Goal: Transaction & Acquisition: Purchase product/service

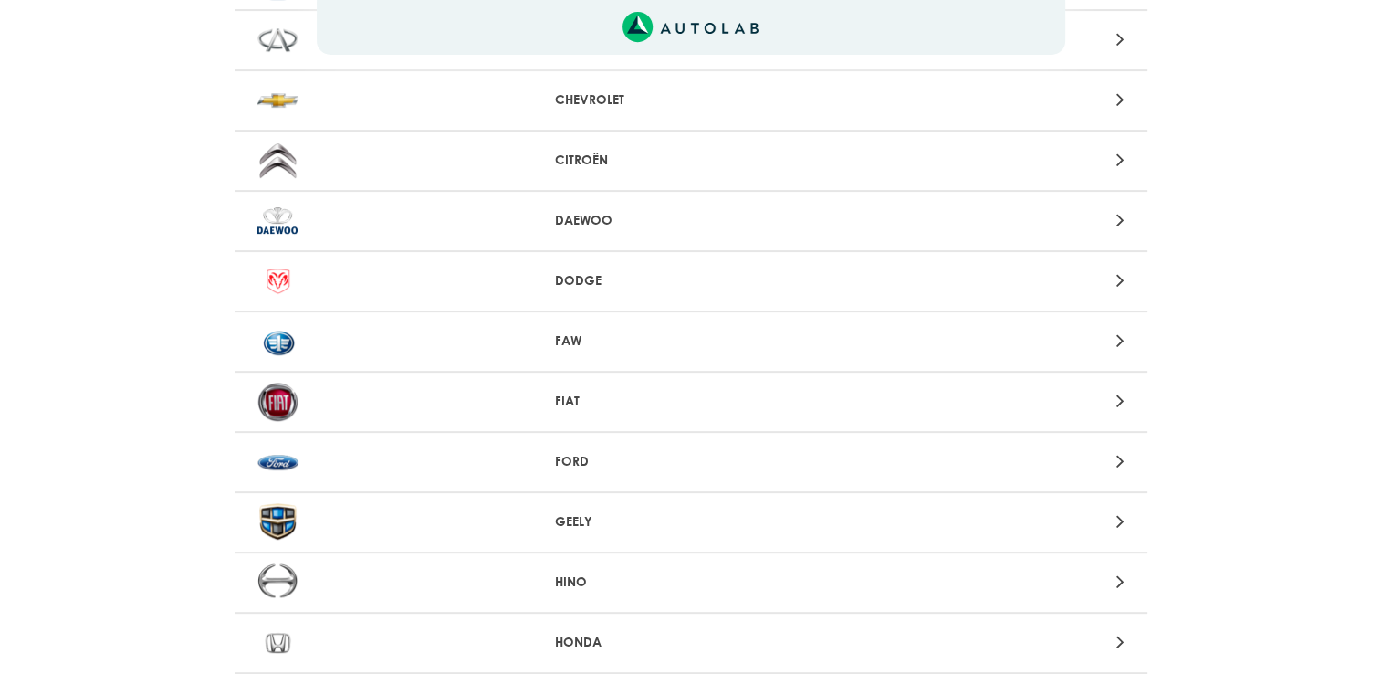
scroll to position [560, 0]
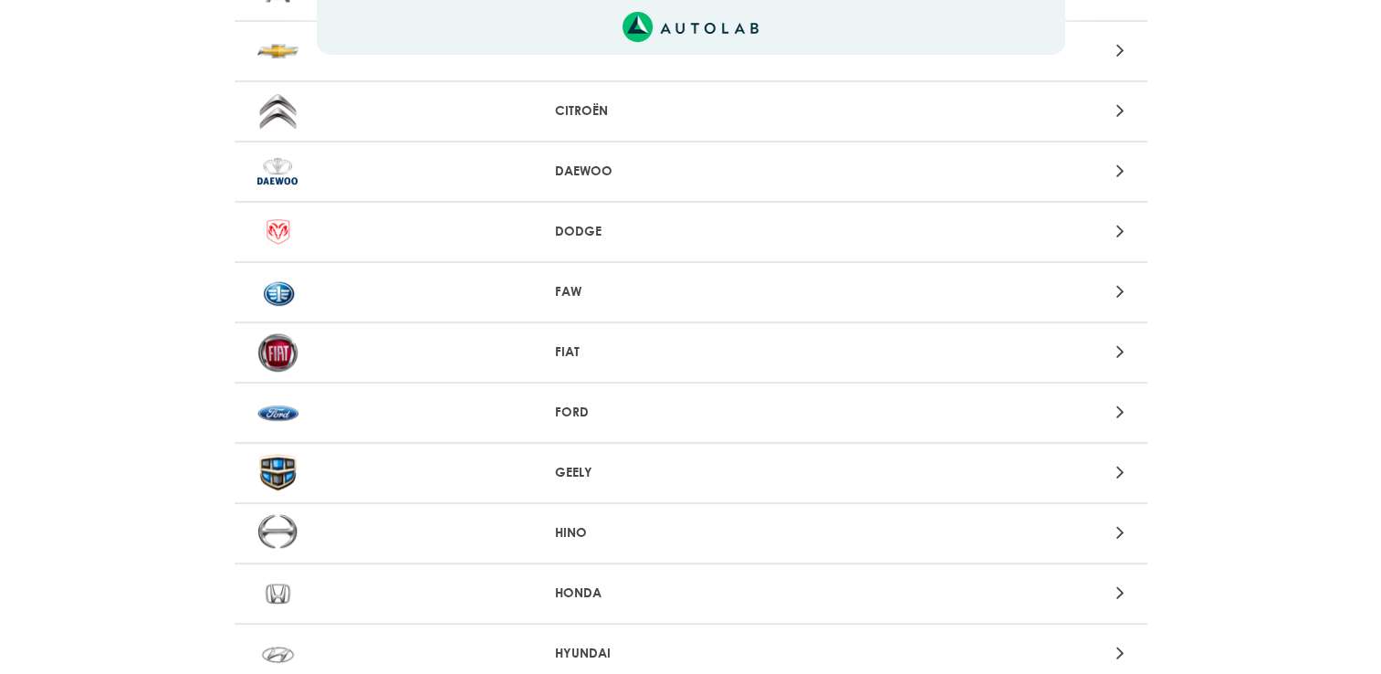
click at [588, 397] on div "FORD" at bounding box center [691, 413] width 913 height 60
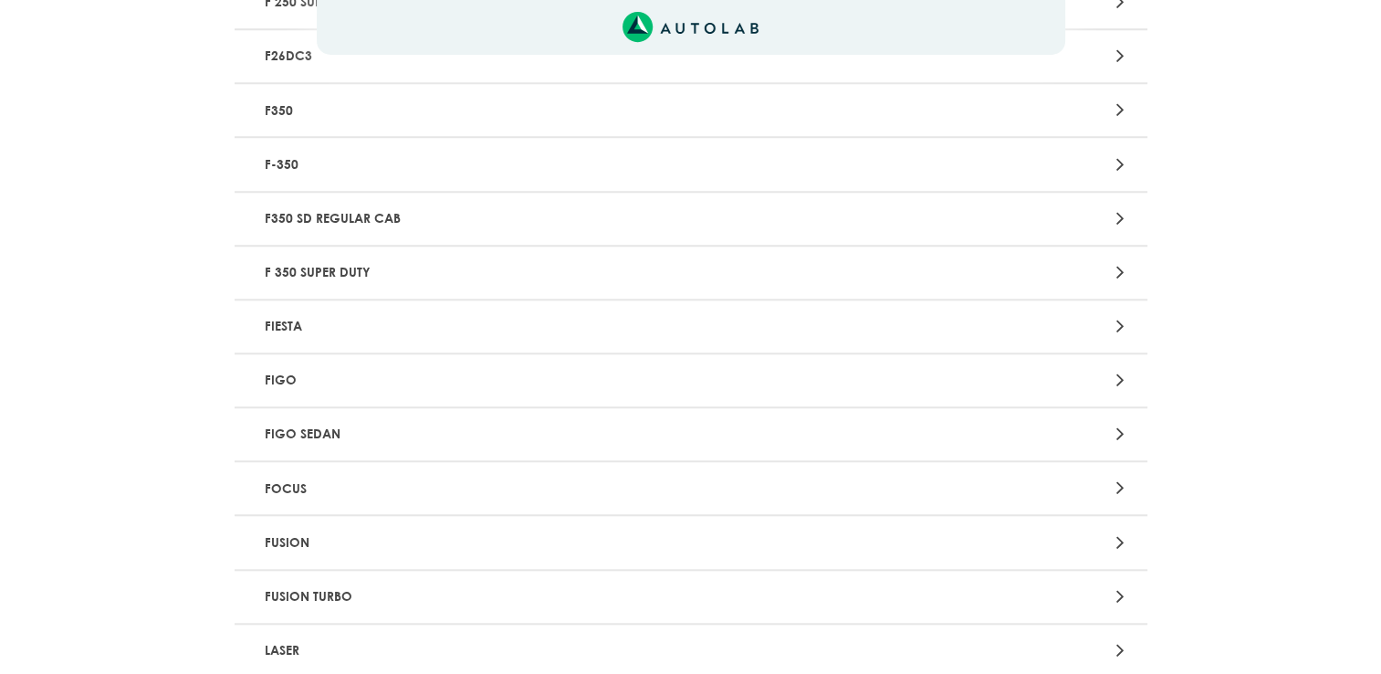
scroll to position [1588, 0]
click at [1106, 310] on div at bounding box center [989, 322] width 298 height 25
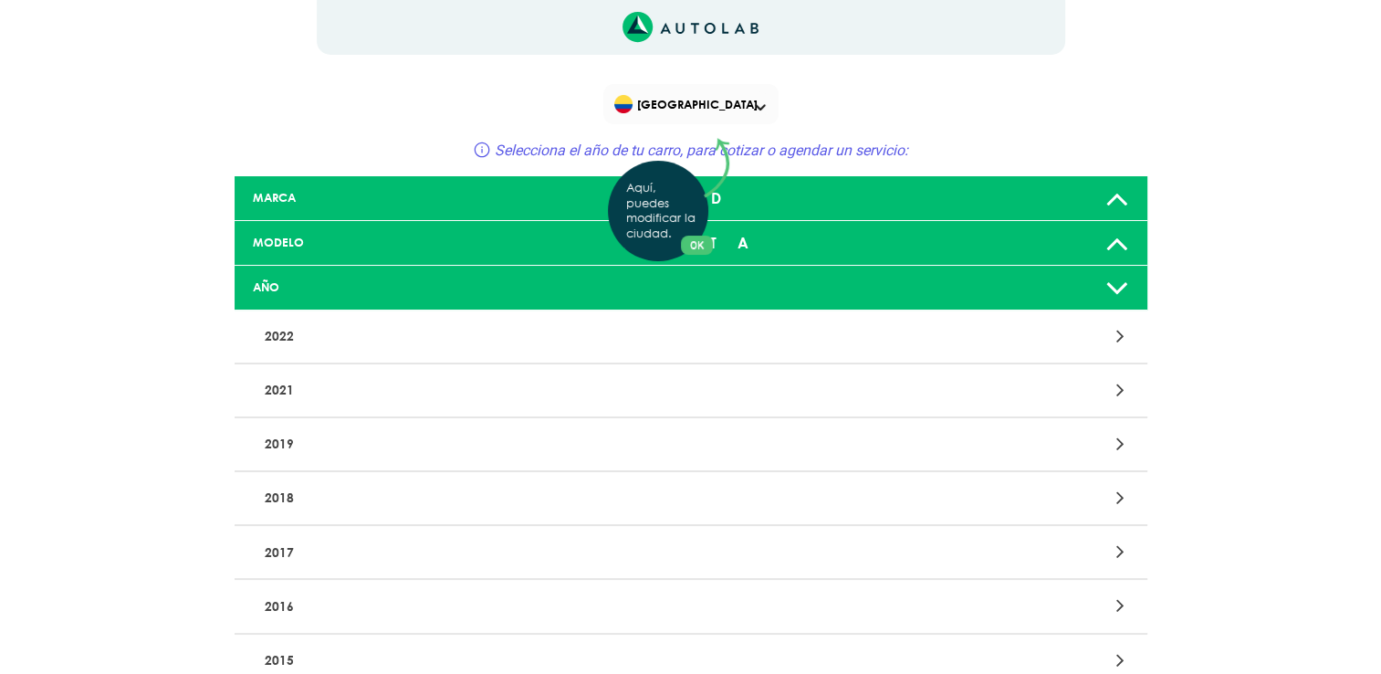
click at [279, 662] on div "Aquí, puedes modificar la ciudad. OK .aex,.bex{fill:none!important;stroke:#50c4…" at bounding box center [690, 337] width 1381 height 674
click at [279, 654] on p "2015" at bounding box center [541, 661] width 569 height 34
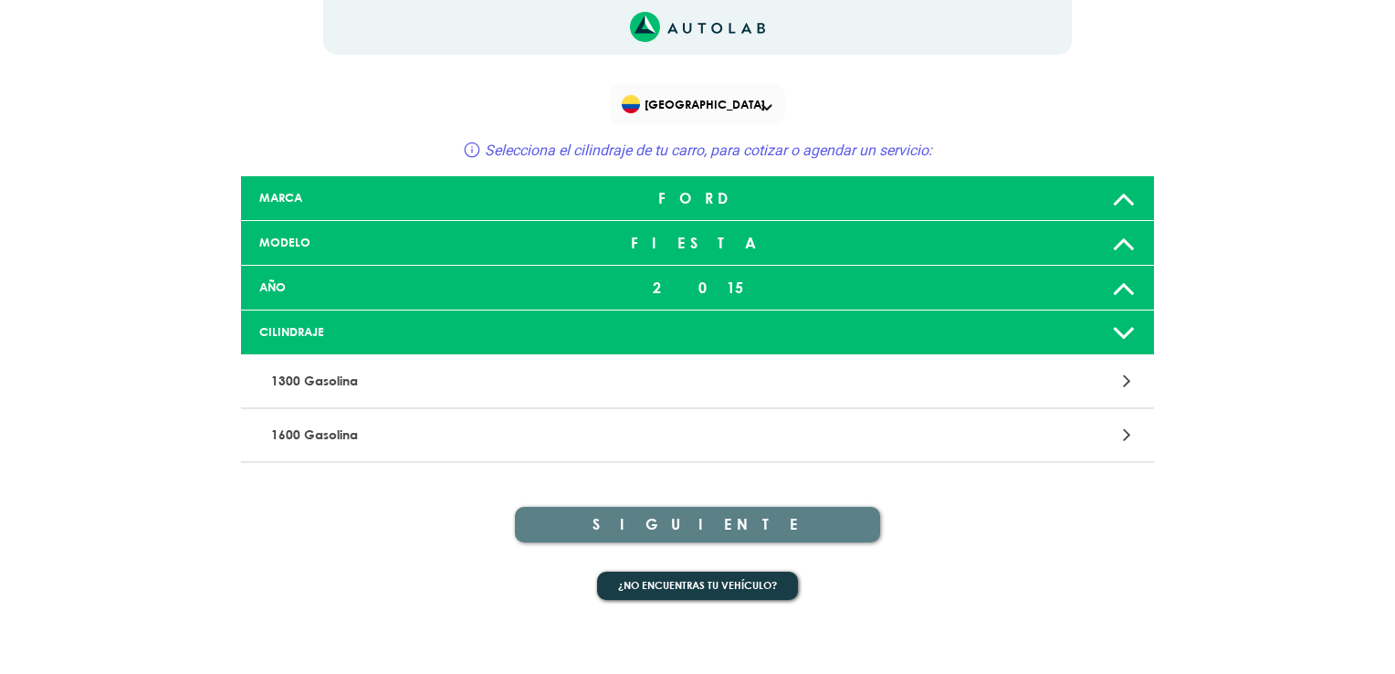
click at [583, 440] on p "1600 Gasolina" at bounding box center [548, 435] width 569 height 34
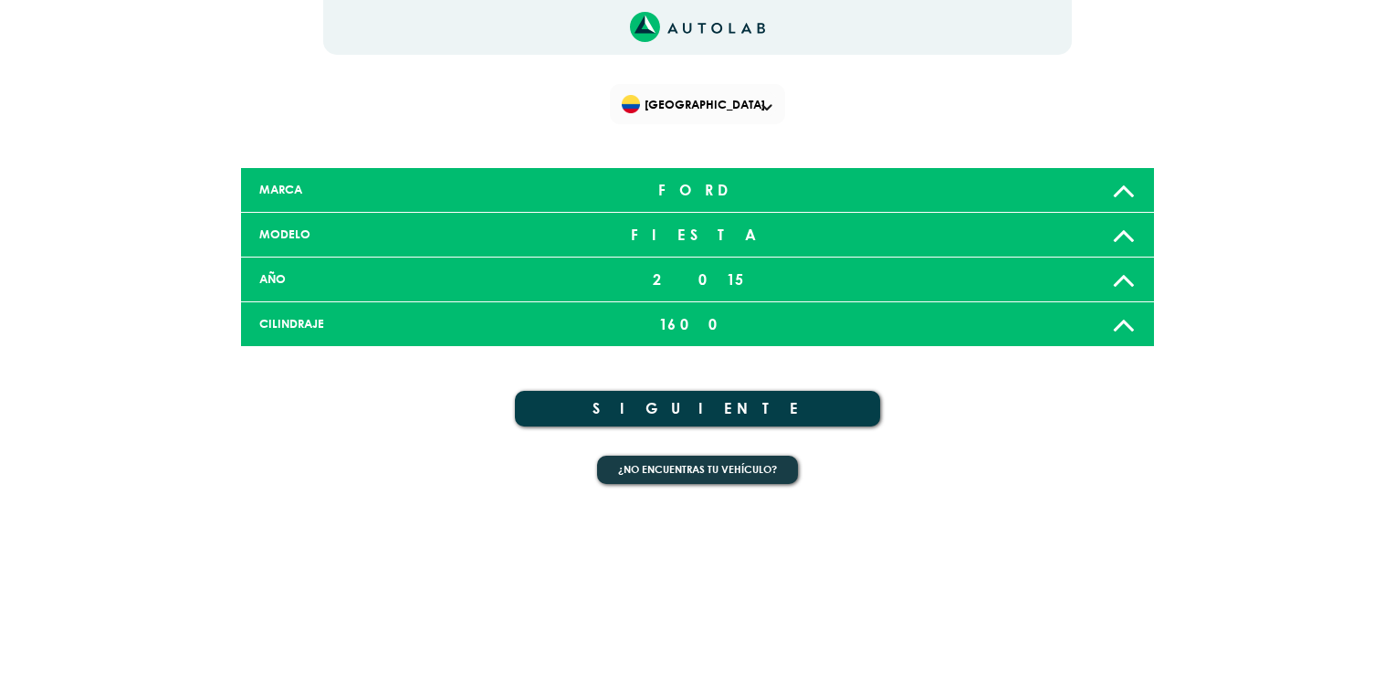
click at [710, 403] on button "SIGUIENTE" at bounding box center [697, 409] width 365 height 36
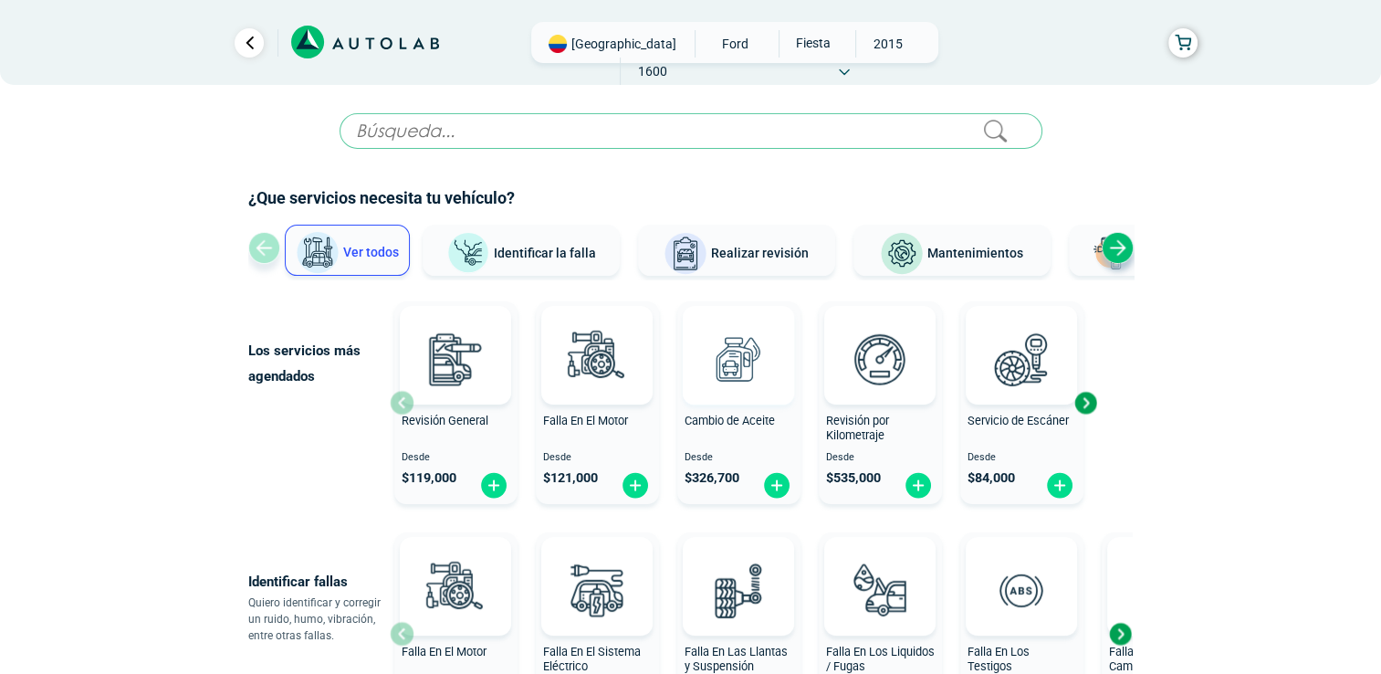
click at [733, 389] on img at bounding box center [738, 359] width 80 height 80
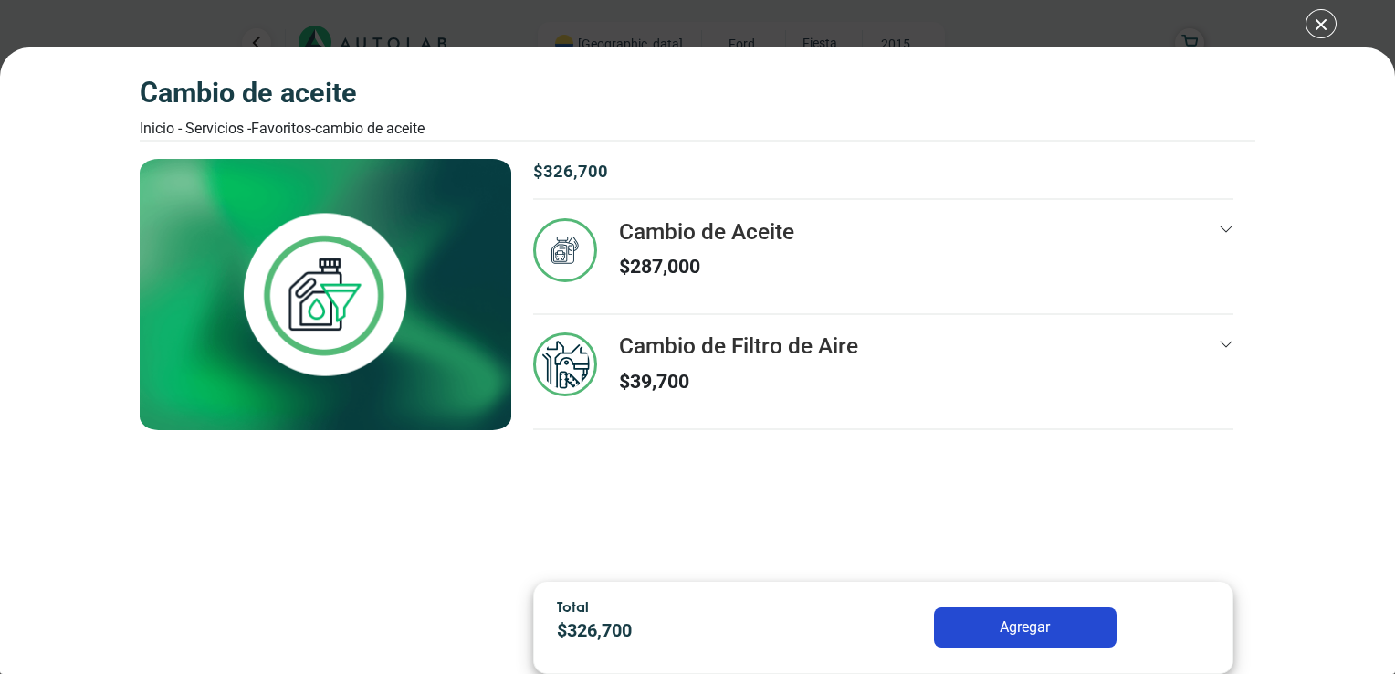
click at [1225, 225] on icon at bounding box center [1226, 229] width 15 height 15
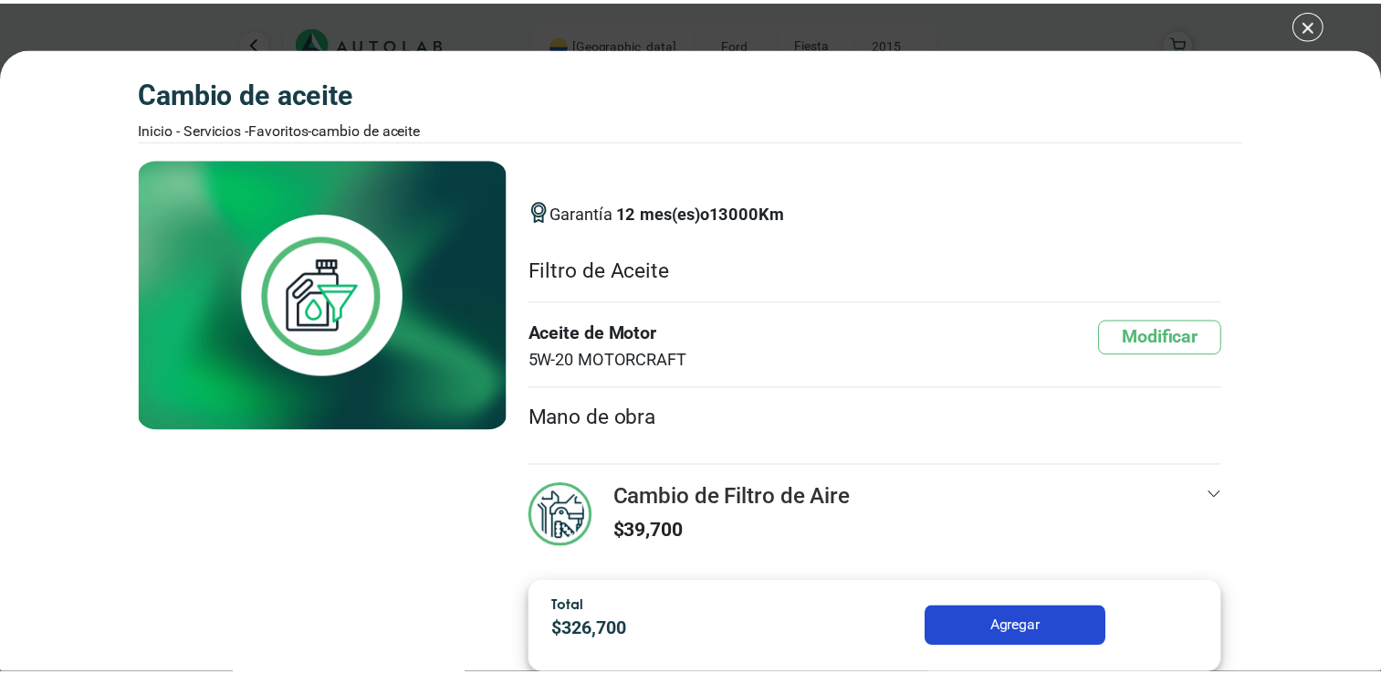
scroll to position [138, 0]
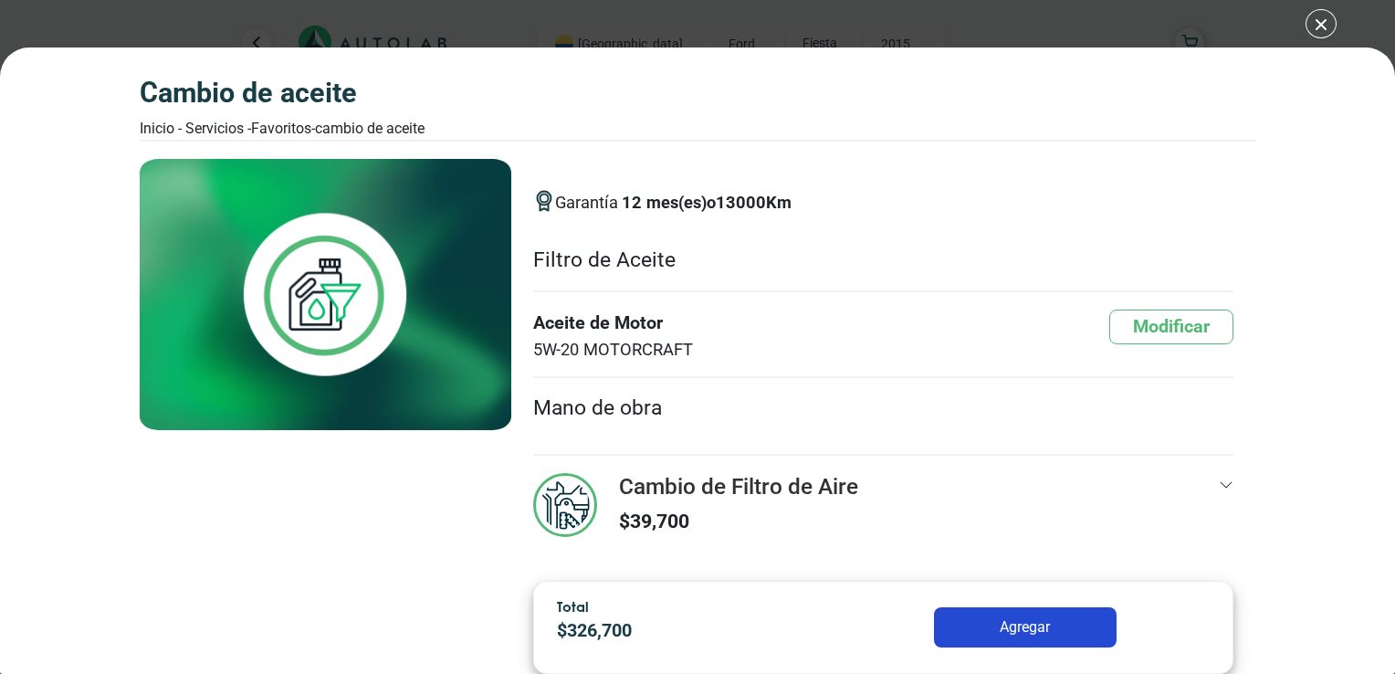
click at [1295, 71] on div "Cambio de Aceite Inicio - Servicios - Favoritos - Cambio de Aceite Cambio de Ac…" at bounding box center [697, 360] width 1395 height 626
click at [1290, 221] on div "Cambio de Aceite Inicio - Servicios - Favoritos - Cambio de Aceite Cambio de Ac…" at bounding box center [697, 360] width 1395 height 626
click at [1324, 27] on div "Cambio de Aceite Inicio - Servicios - Favoritos - Cambio de Aceite Cambio de Ac…" at bounding box center [697, 337] width 1395 height 674
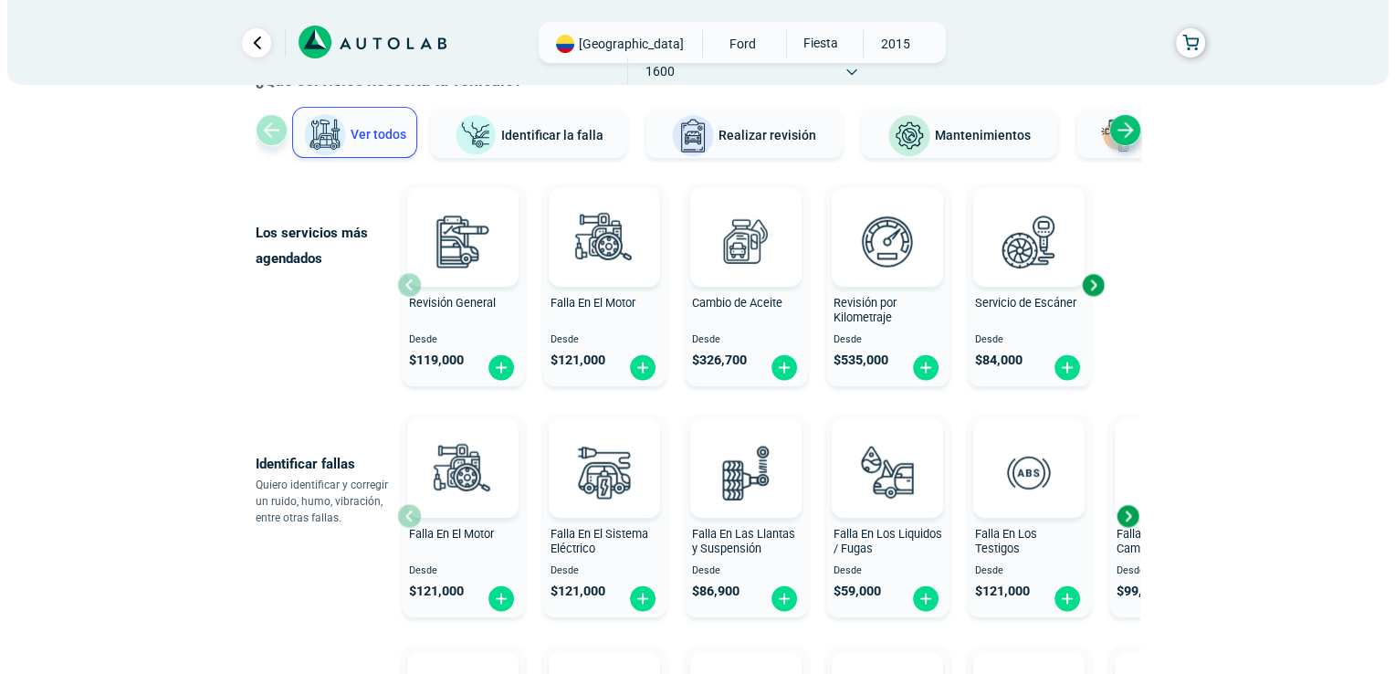
scroll to position [67, 0]
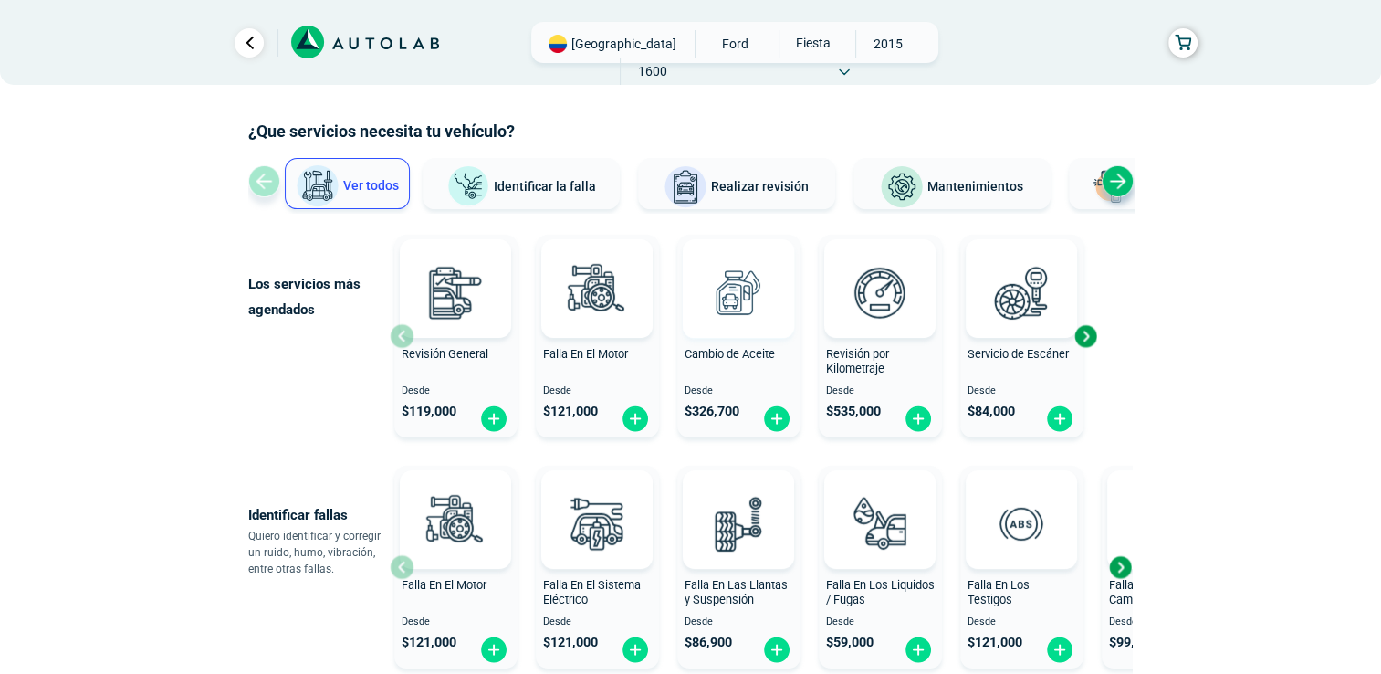
click at [729, 319] on img at bounding box center [738, 292] width 80 height 80
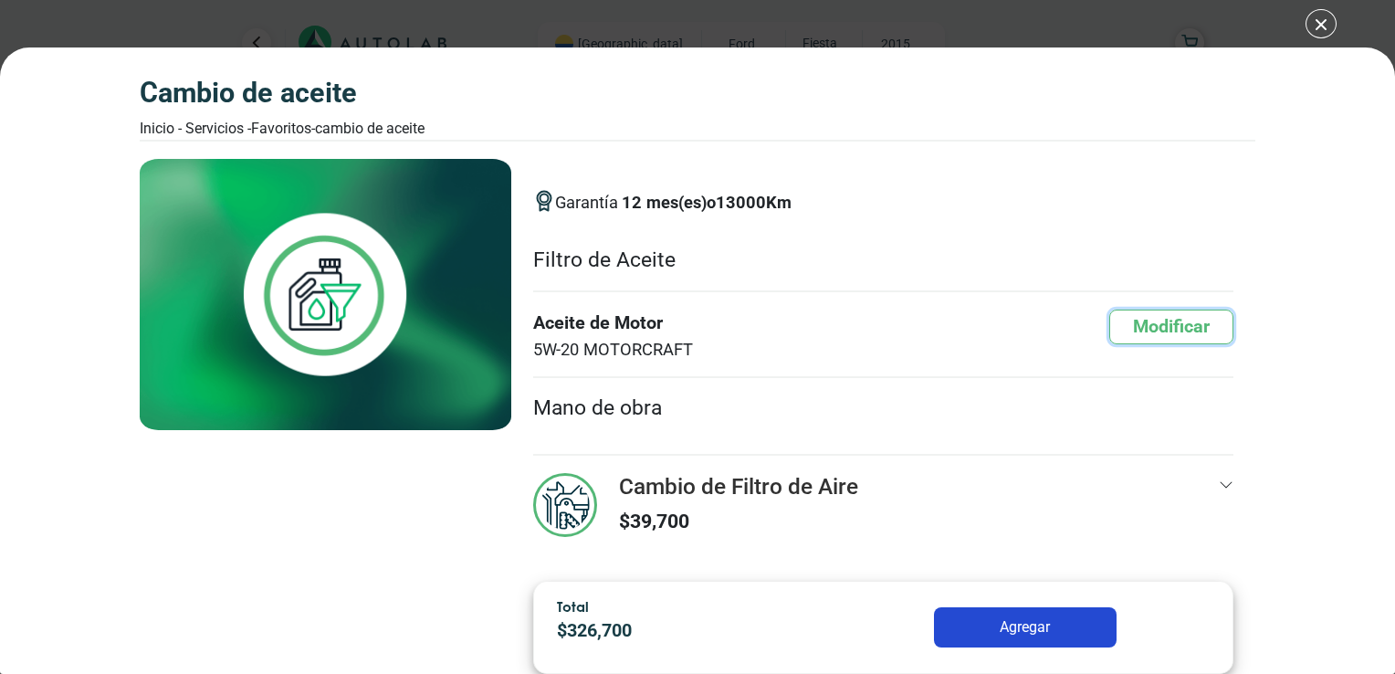
click at [1178, 320] on button "Modificar" at bounding box center [1171, 326] width 124 height 35
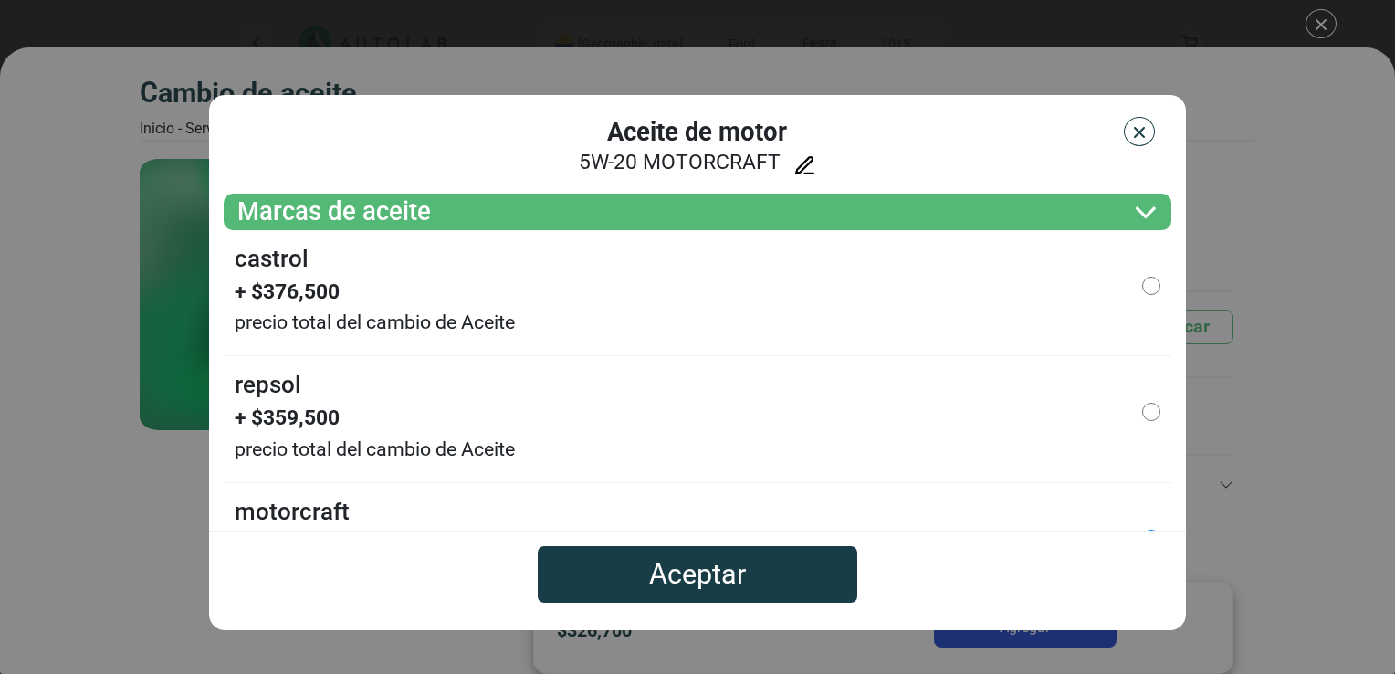
click at [1143, 127] on img "button" at bounding box center [1139, 132] width 18 height 18
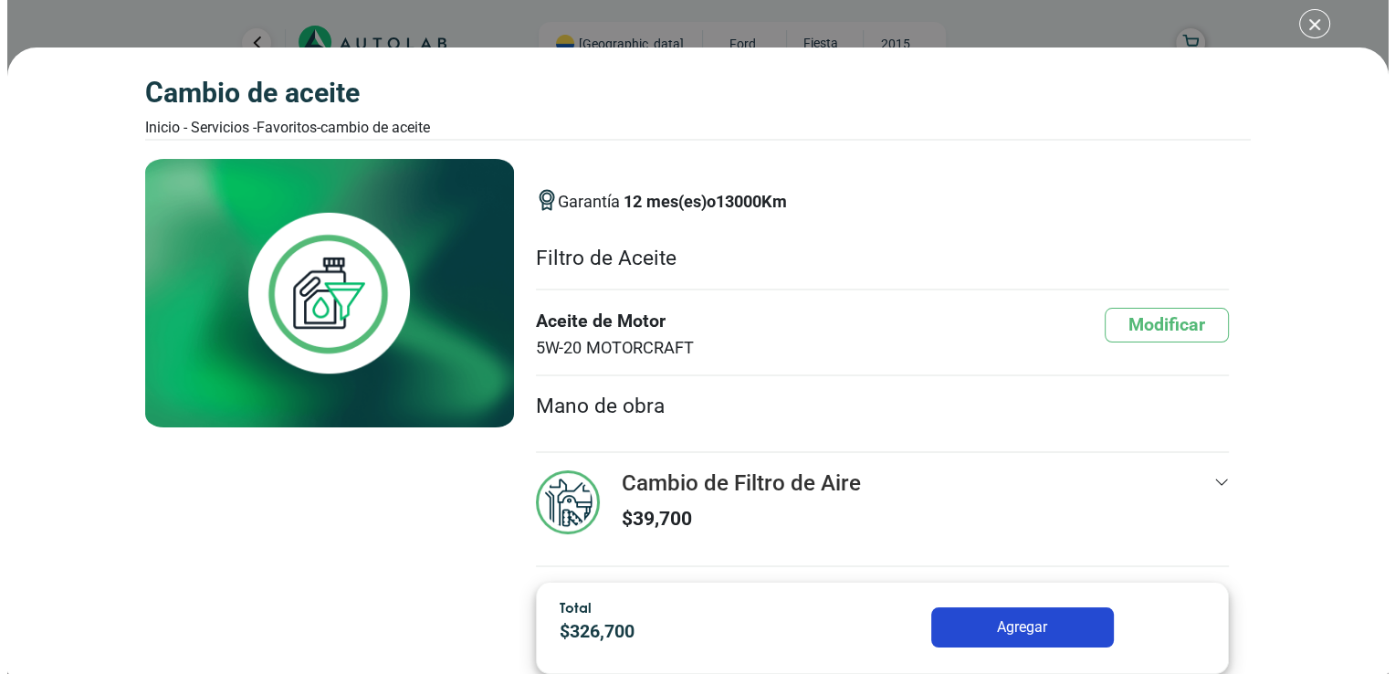
scroll to position [1150, 0]
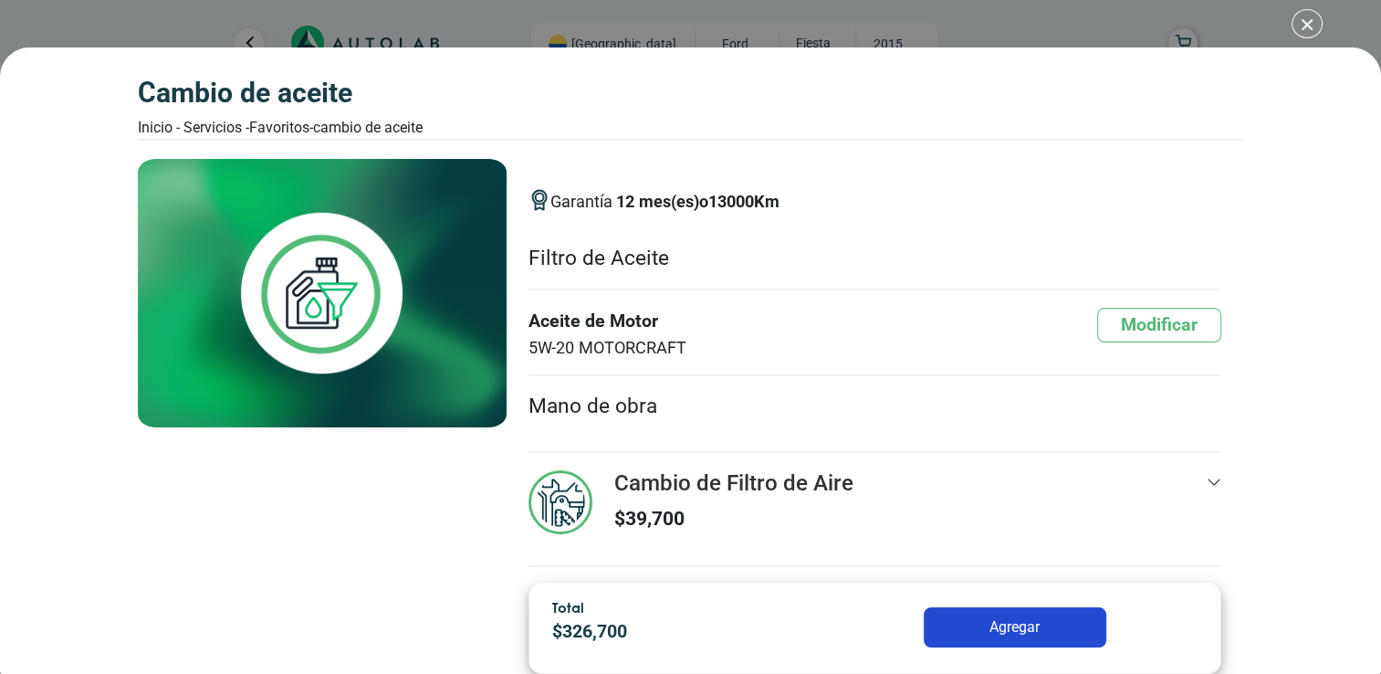
click at [1311, 24] on div "Cambio de Aceite Inicio - Servicios - Favoritos - Cambio de Aceite Cambio de Ac…" at bounding box center [690, 337] width 1381 height 674
